Goal: Information Seeking & Learning: Learn about a topic

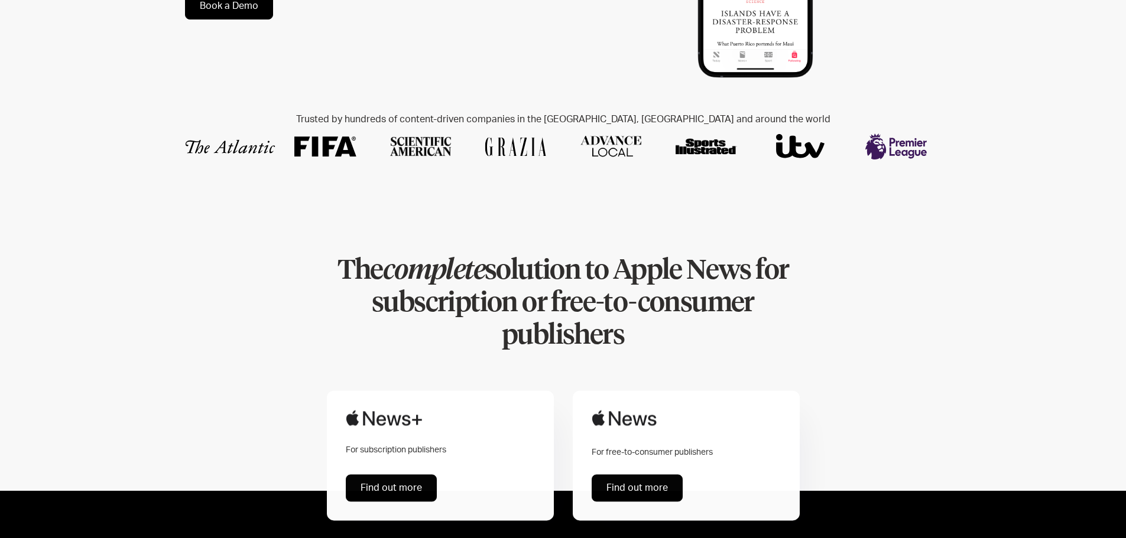
scroll to position [414, 0]
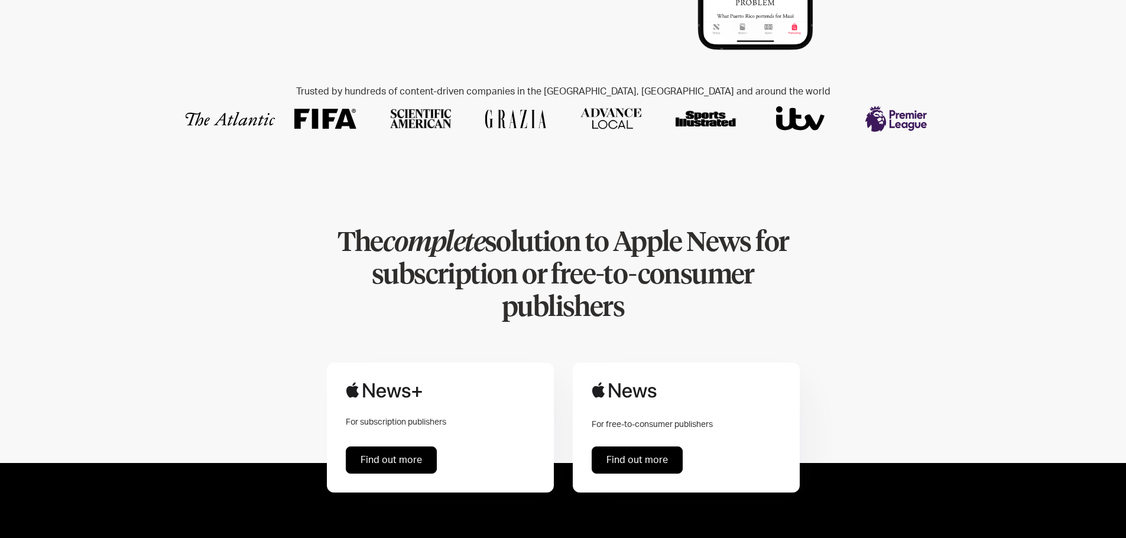
click at [637, 447] on link "Find out more" at bounding box center [637, 460] width 91 height 27
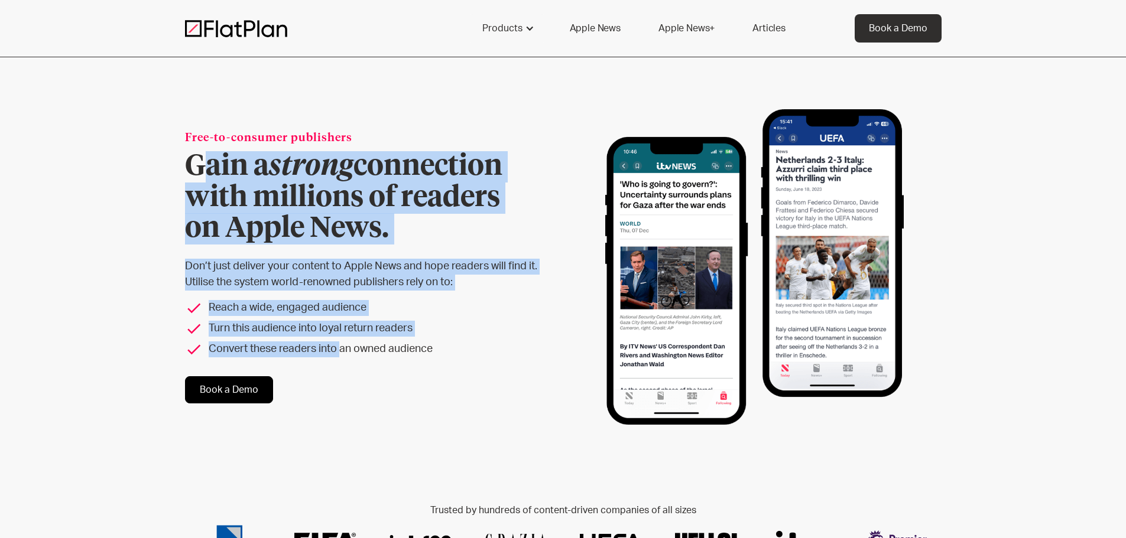
drag, startPoint x: 212, startPoint y: 160, endPoint x: 341, endPoint y: 338, distance: 220.0
click at [341, 338] on div "Free-to-consumer publishers Gain a strong connection with millions of readers o…" at bounding box center [372, 267] width 374 height 273
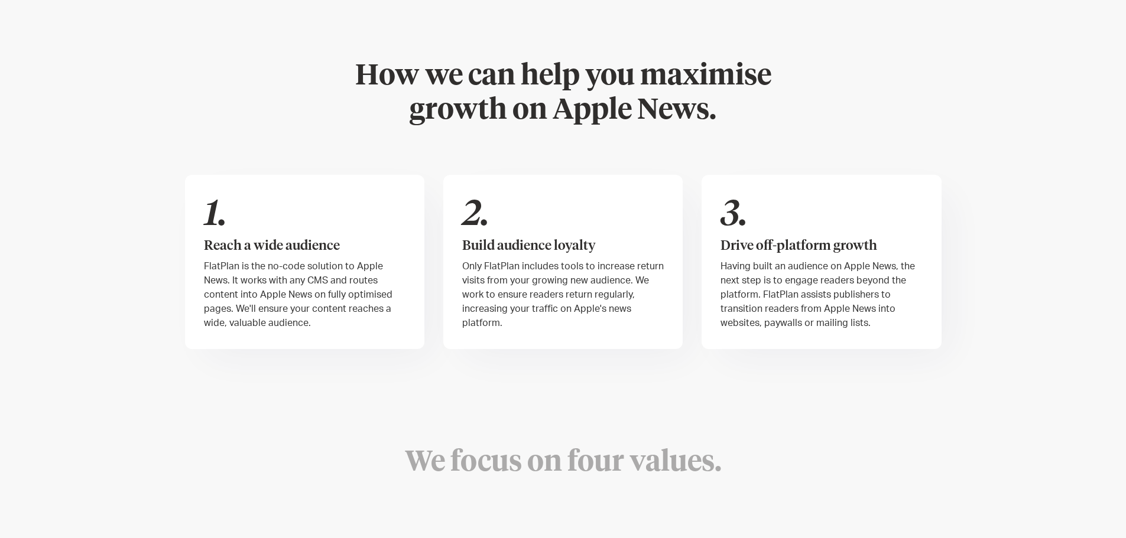
scroll to position [650, 0]
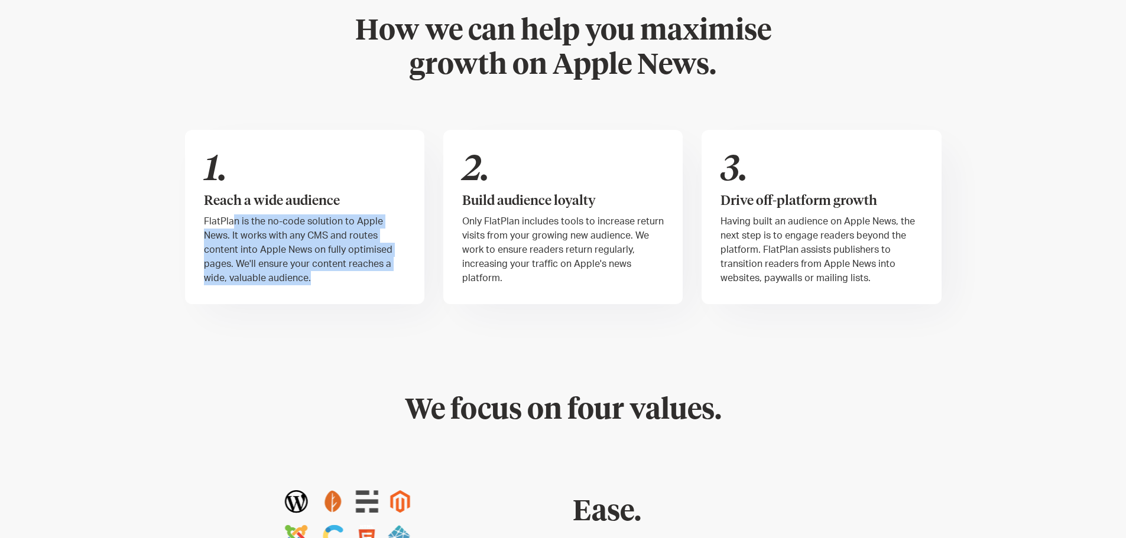
drag, startPoint x: 231, startPoint y: 219, endPoint x: 310, endPoint y: 272, distance: 96.2
click at [310, 272] on div "FlatPlan is the no-code solution to Apple News. It works with any CMS and route…" at bounding box center [305, 250] width 202 height 71
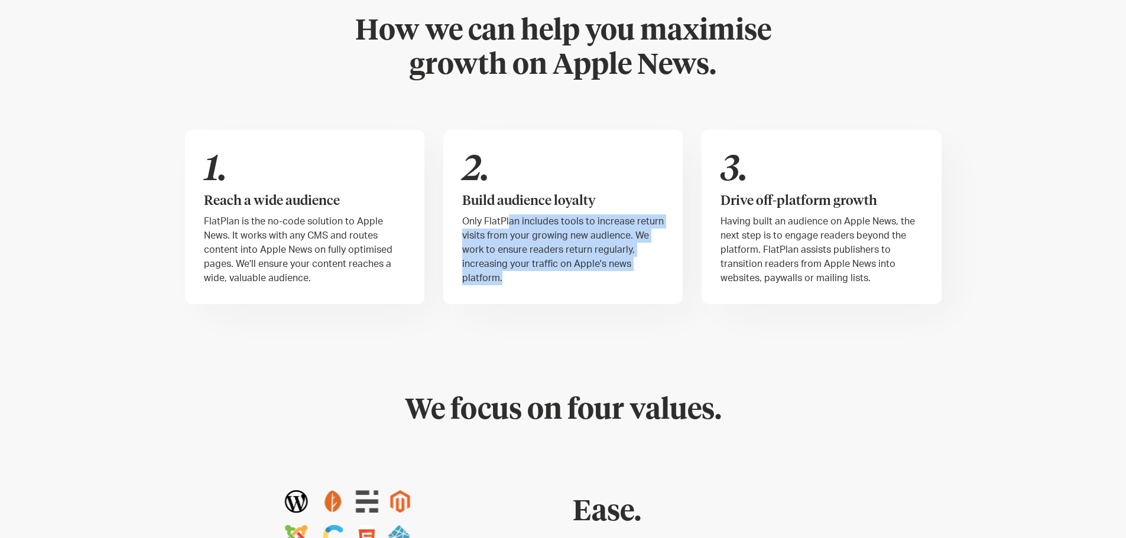
drag, startPoint x: 509, startPoint y: 224, endPoint x: 590, endPoint y: 274, distance: 95.0
click at [590, 274] on div "Only FlatPlan includes tools to increase return visits from your growing new au…" at bounding box center [563, 250] width 202 height 71
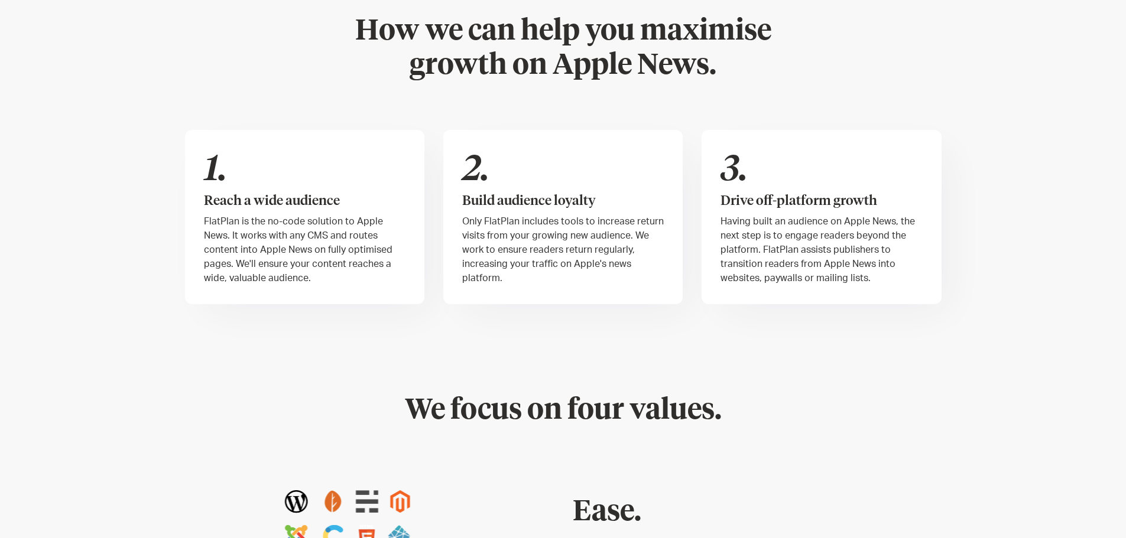
click at [730, 218] on span "Having built an audience on Apple News, the next step is to engage readers beyo…" at bounding box center [817, 250] width 194 height 66
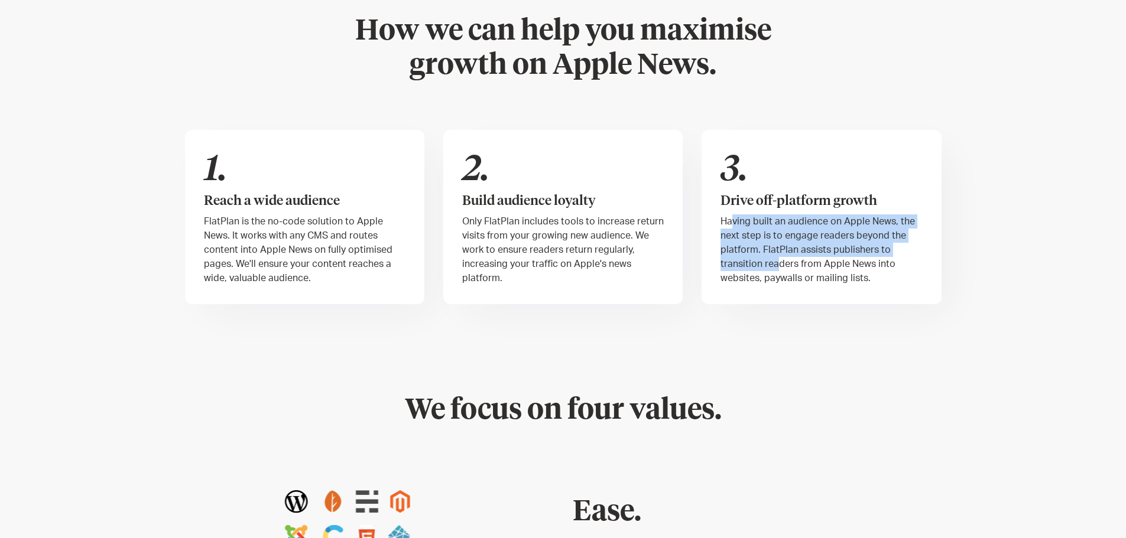
drag, startPoint x: 730, startPoint y: 218, endPoint x: 778, endPoint y: 268, distance: 69.0
click at [778, 268] on span "Having built an audience on Apple News, the next step is to engage readers beyo…" at bounding box center [817, 250] width 194 height 66
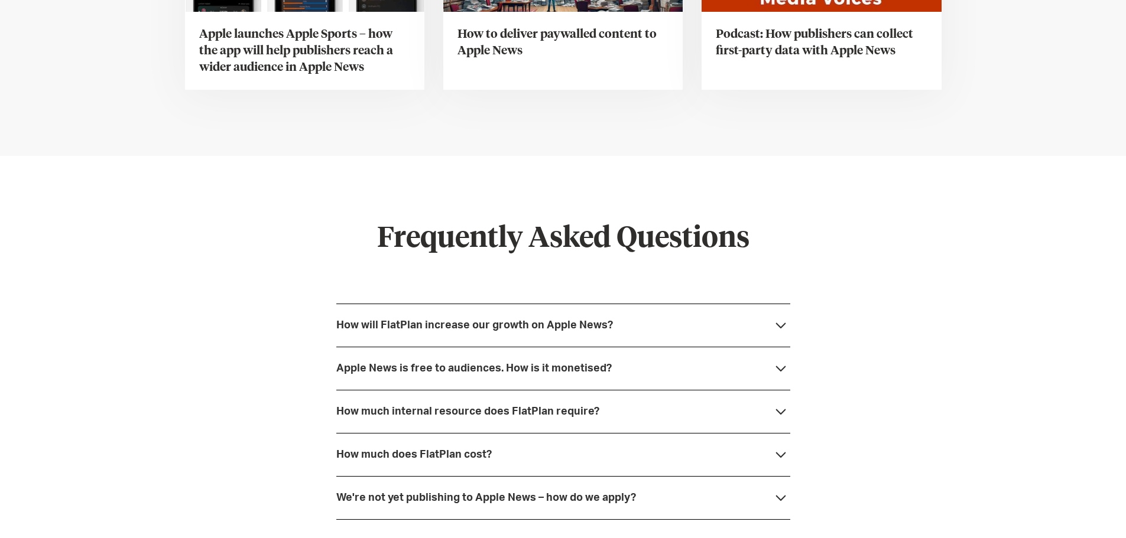
scroll to position [3073, 0]
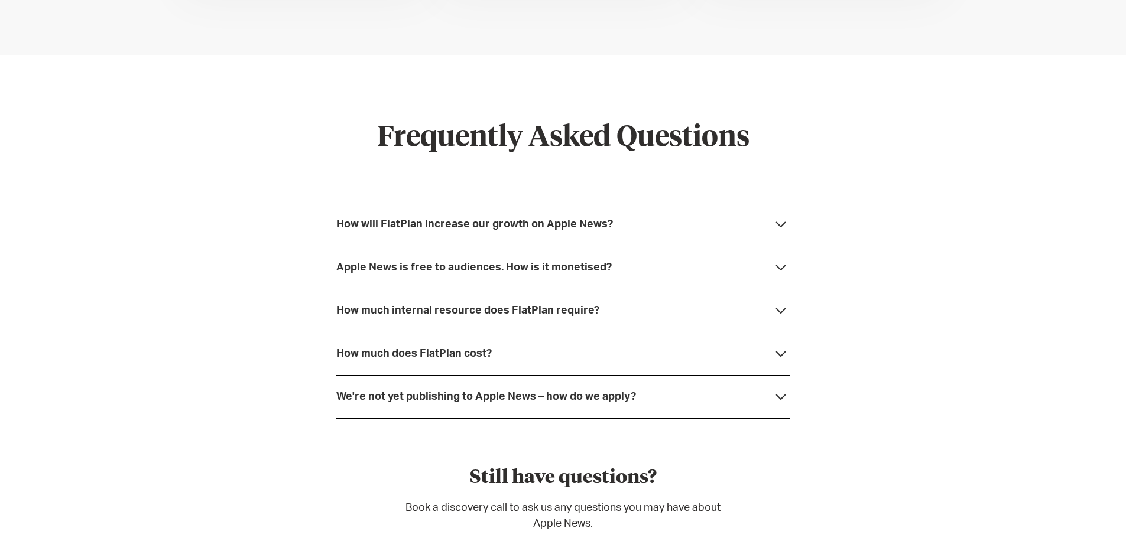
click at [764, 237] on div "How will FlatPlan increase our growth on Apple News?" at bounding box center [563, 224] width 454 height 43
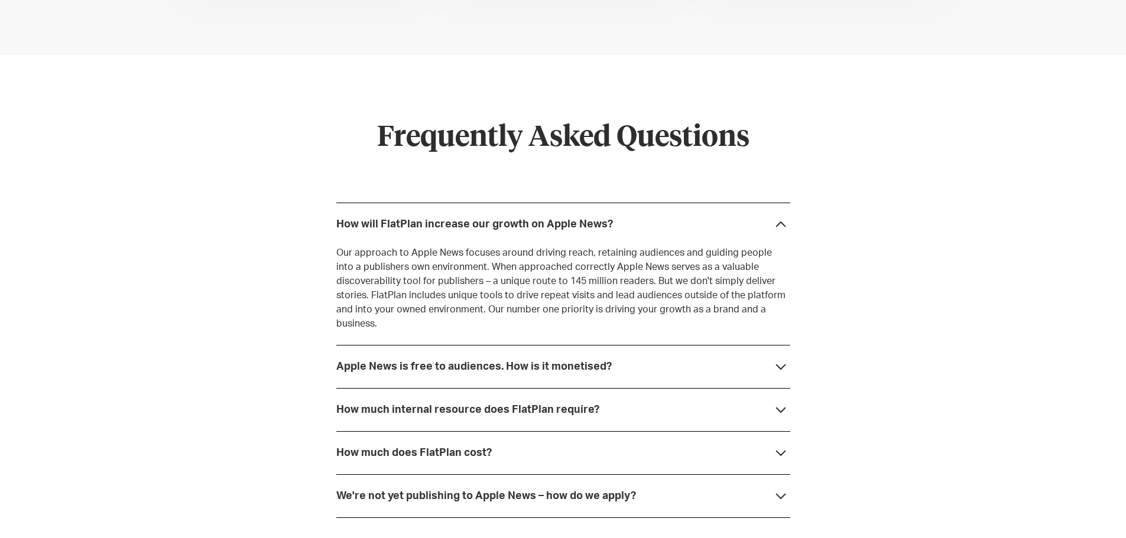
click at [525, 346] on div "Apple News is free to audiences. How is it monetised?" at bounding box center [563, 366] width 454 height 43
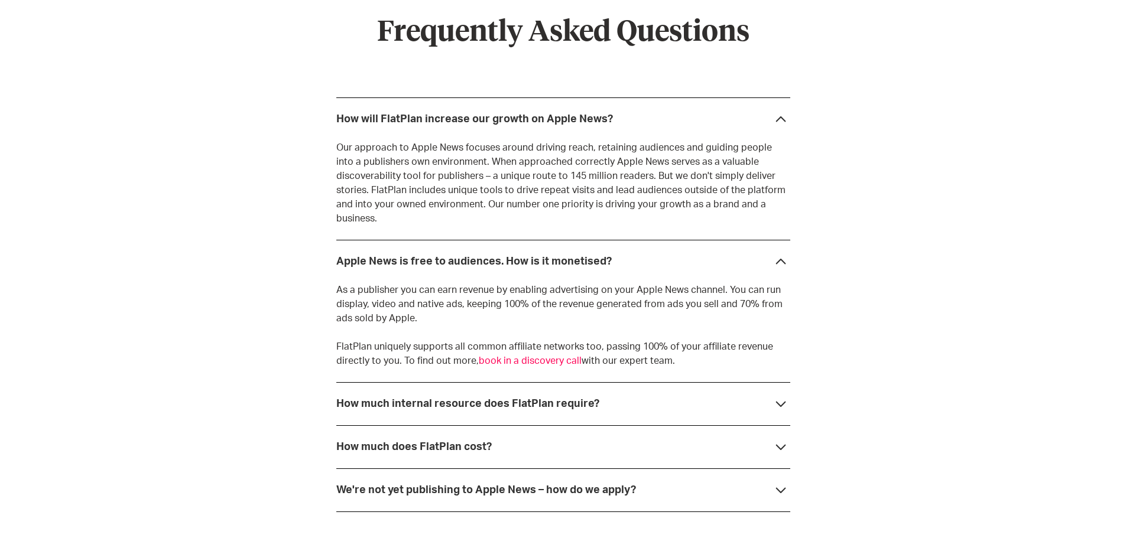
scroll to position [3192, 0]
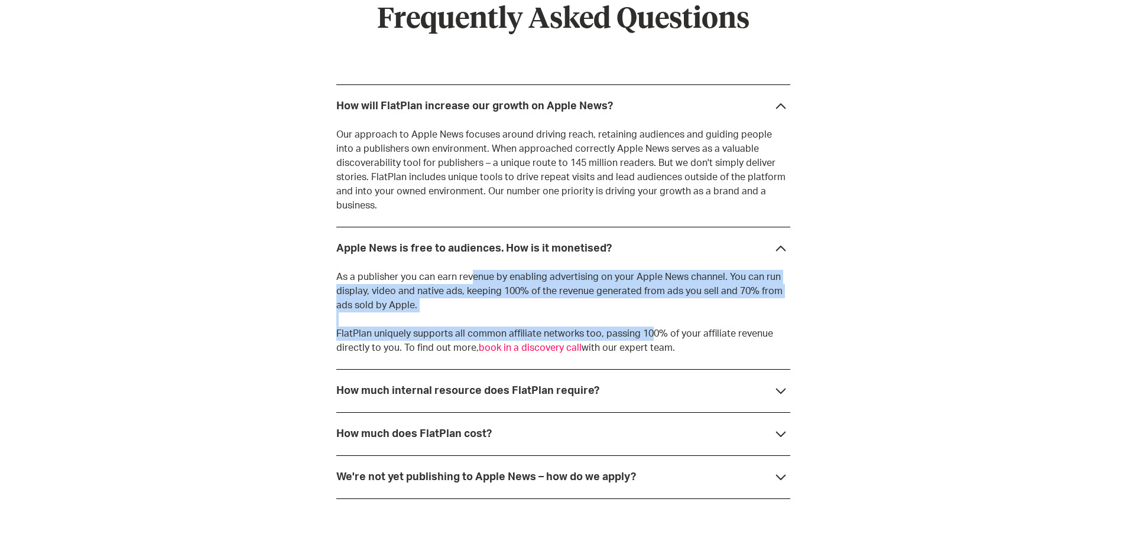
drag, startPoint x: 467, startPoint y: 262, endPoint x: 645, endPoint y: 324, distance: 188.8
click at [645, 324] on p "As a publisher you can earn revenue by enabling advertising on your Apple News …" at bounding box center [563, 312] width 454 height 85
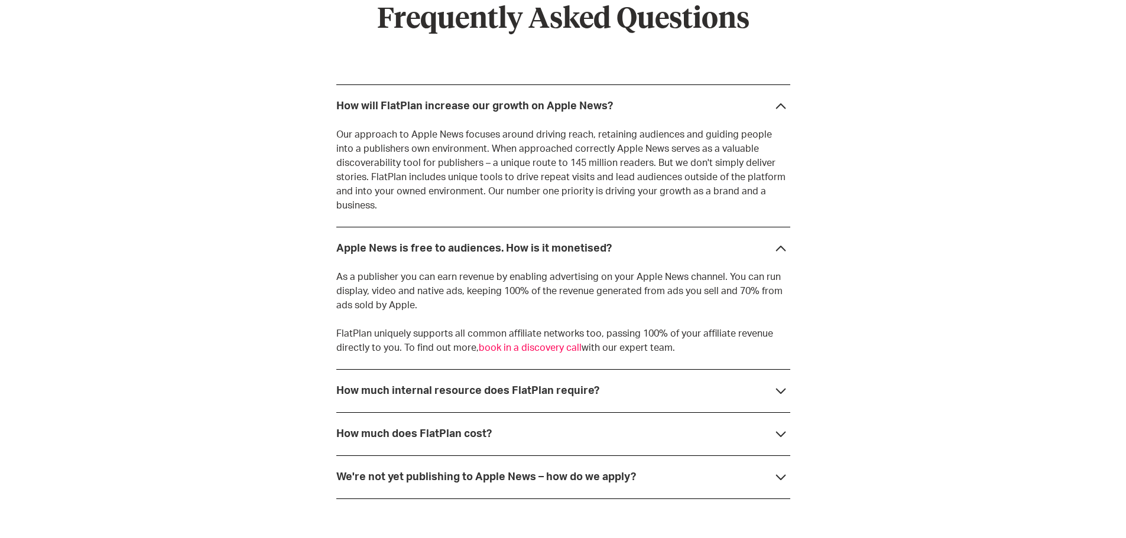
click at [540, 369] on div "How much internal resource does FlatPlan require?" at bounding box center [563, 390] width 454 height 43
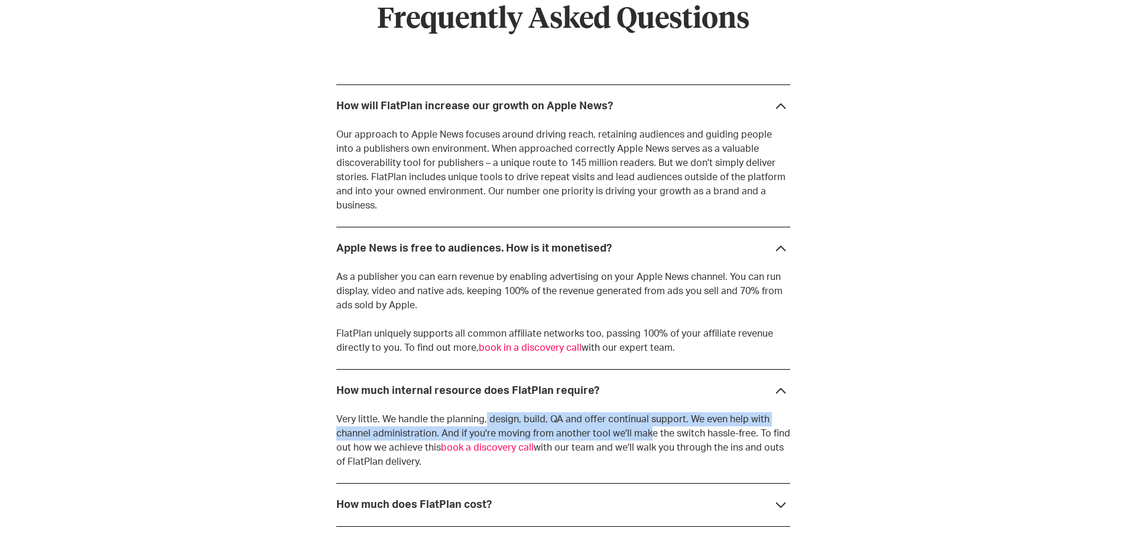
drag, startPoint x: 483, startPoint y: 406, endPoint x: 641, endPoint y: 418, distance: 158.9
click at [641, 418] on p "Very little. We handle the planning, design, build, QA and offer continual supp…" at bounding box center [563, 441] width 454 height 57
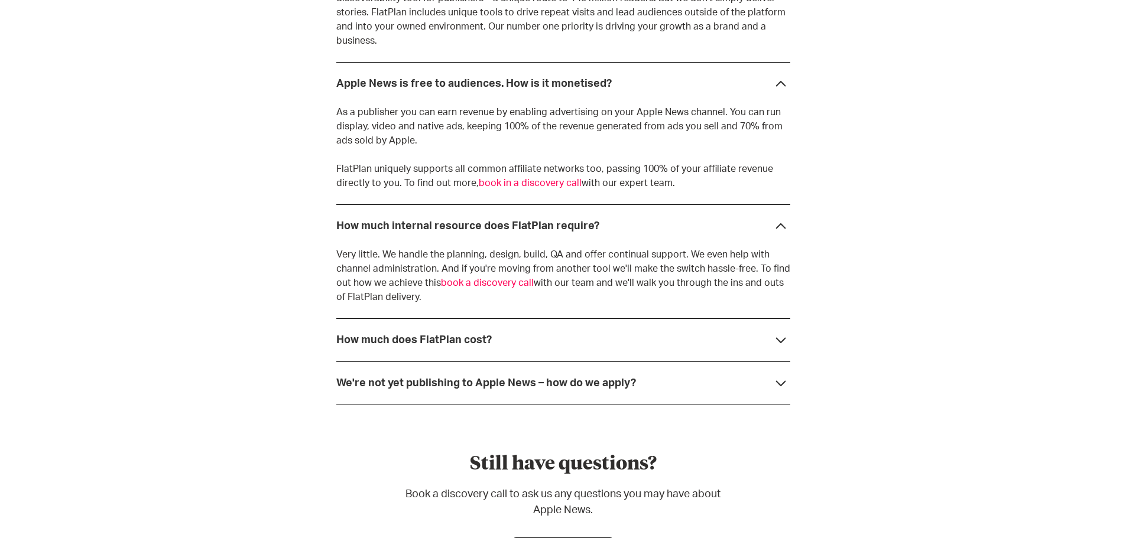
scroll to position [3369, 0]
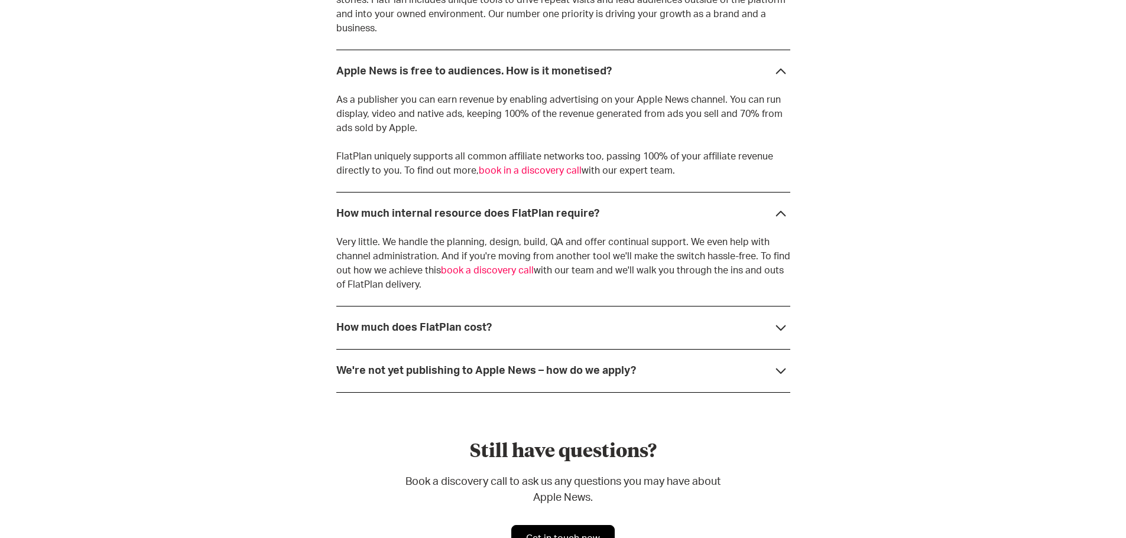
click at [469, 323] on strong "How much does FlatPlan cost?" at bounding box center [413, 328] width 155 height 11
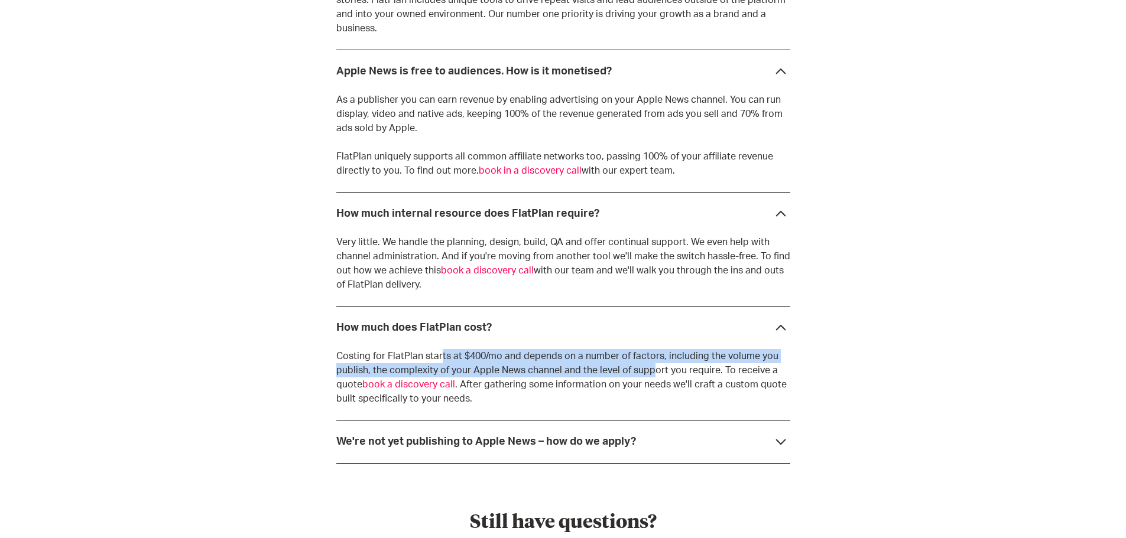
drag, startPoint x: 438, startPoint y: 338, endPoint x: 648, endPoint y: 350, distance: 210.8
click at [648, 350] on p "Costing for FlatPlan starts at $400/mo and depends on a number of factors, incl…" at bounding box center [563, 377] width 454 height 57
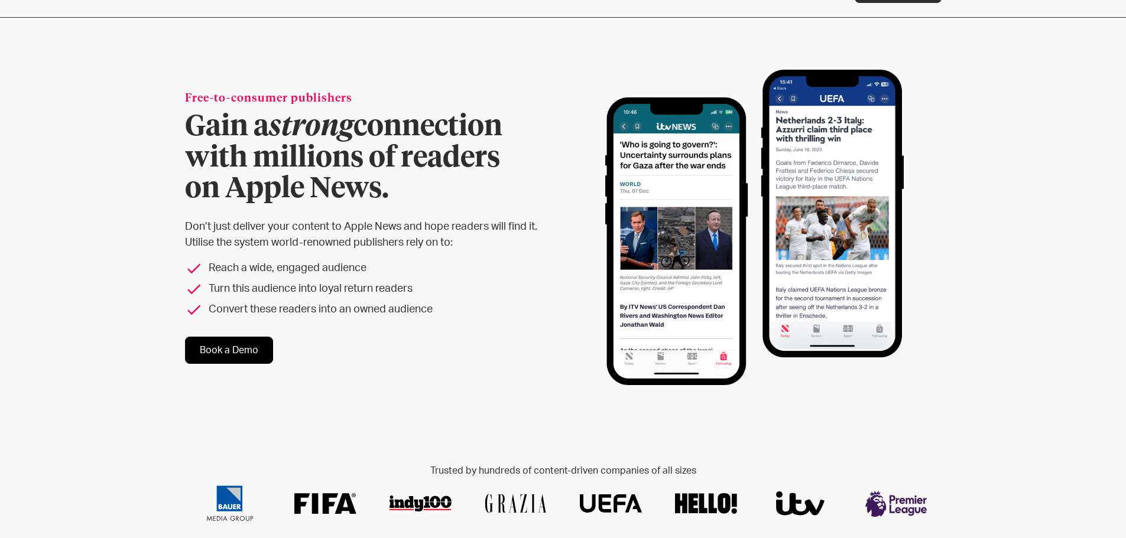
scroll to position [0, 0]
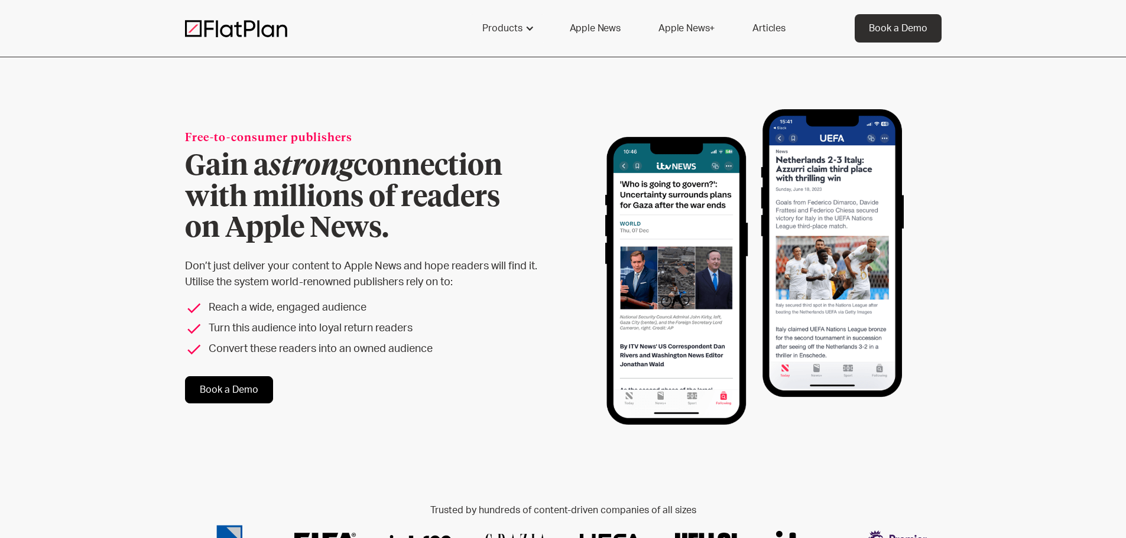
click at [242, 30] on img at bounding box center [236, 29] width 102 height 18
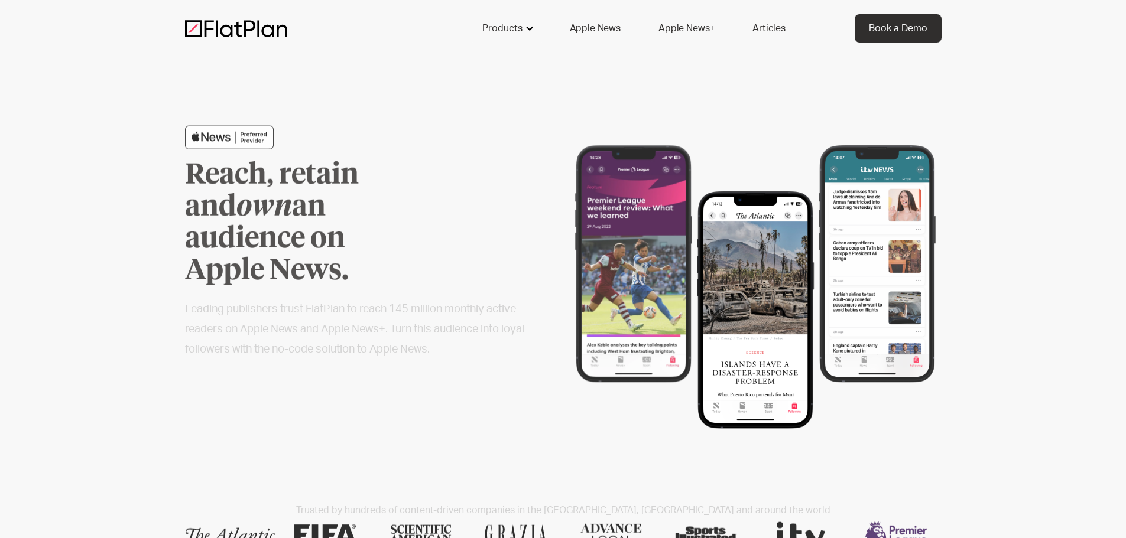
click at [527, 29] on div at bounding box center [529, 28] width 9 height 9
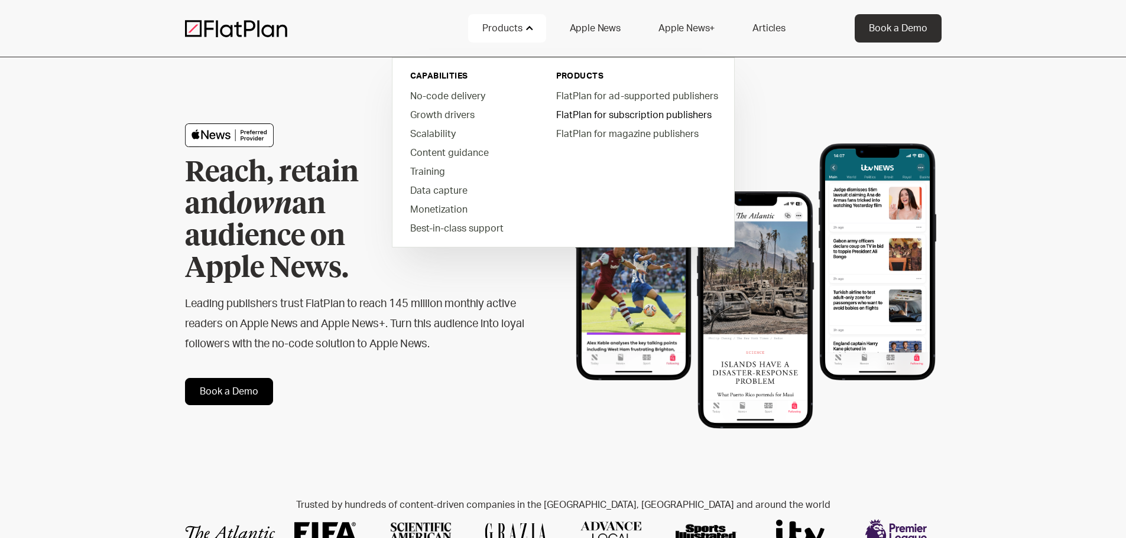
click at [680, 118] on link "FlatPlan for subscription publishers" at bounding box center [636, 114] width 179 height 19
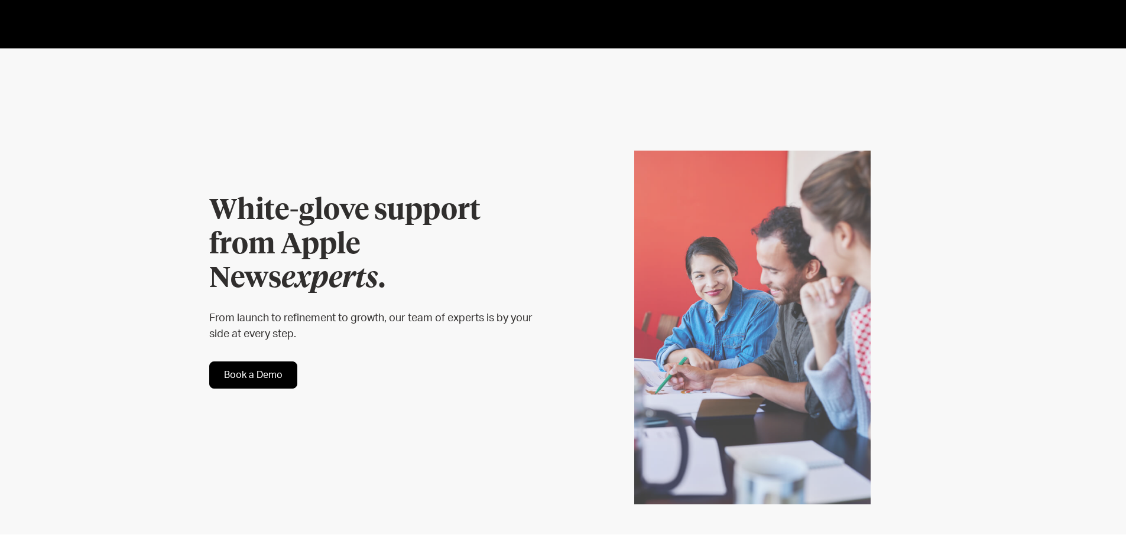
scroll to position [2778, 0]
